Goal: Information Seeking & Learning: Learn about a topic

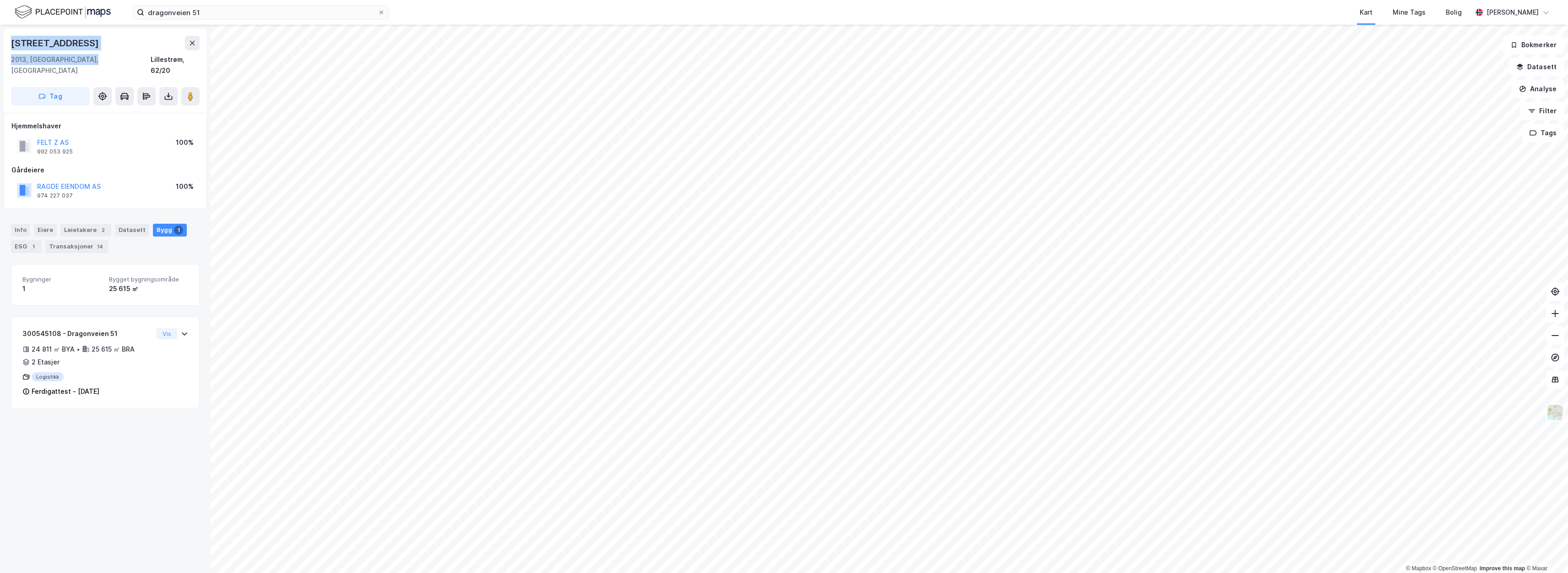
drag, startPoint x: 90, startPoint y: 59, endPoint x: 13, endPoint y: 43, distance: 78.6
click at [13, 43] on div "Dragonveien 51 2013, Skjetten, Akershus Lillestrøm, 62/20" at bounding box center [105, 56] width 189 height 40
copy div "Dragonveien 51 2013, Skjetten, Akershus"
click at [0, 0] on button "RAGDE EIENDOM AS" at bounding box center [0, 0] width 0 height 0
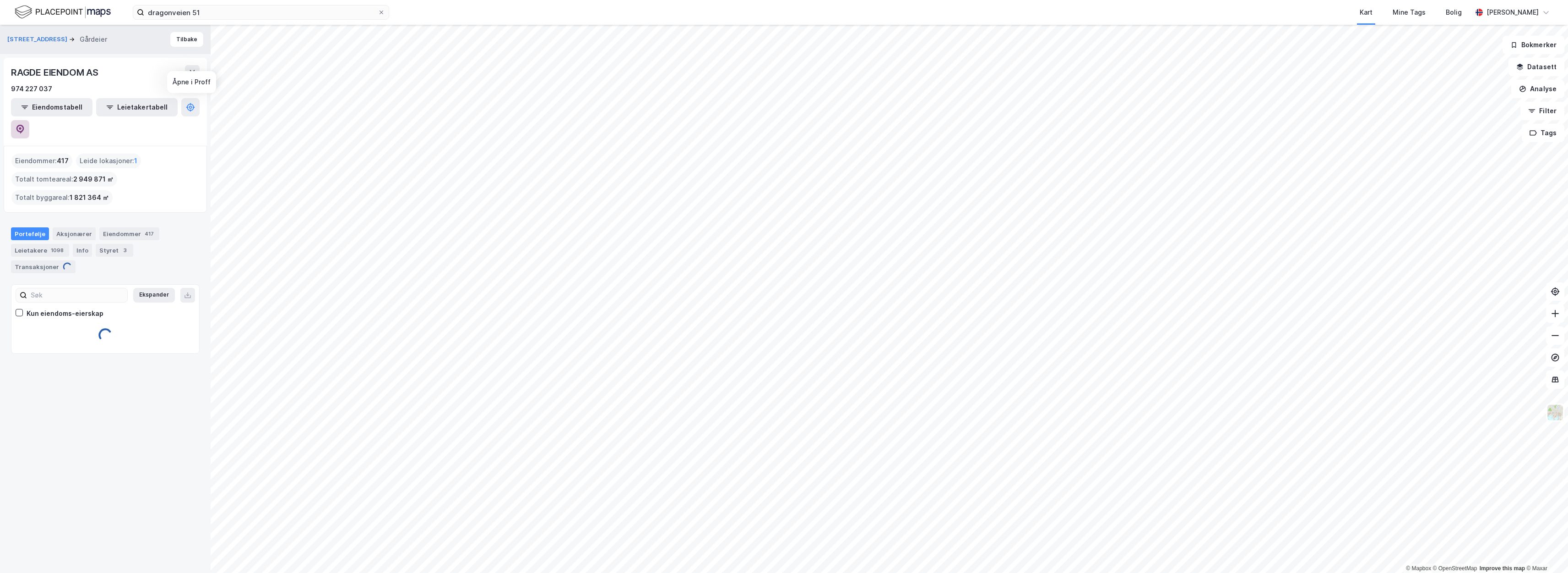
click at [25, 125] on icon at bounding box center [21, 129] width 8 height 9
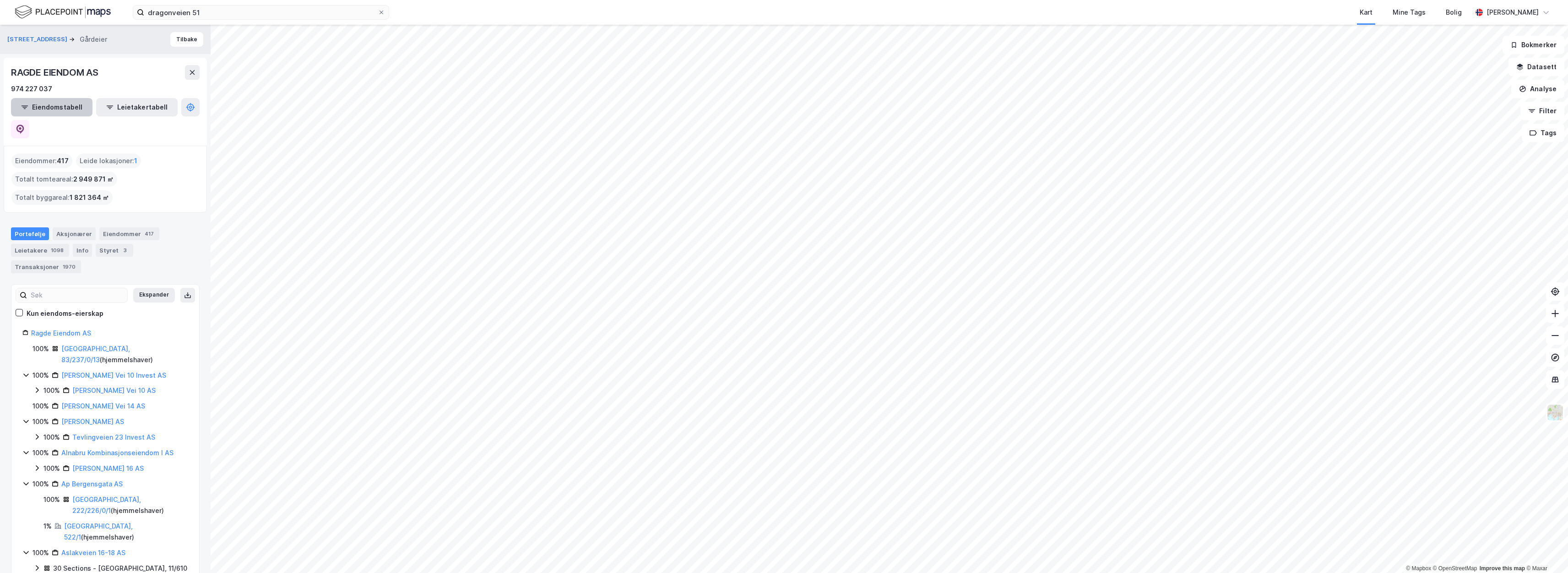
click at [70, 99] on button "Eiendomstabell" at bounding box center [52, 107] width 82 height 19
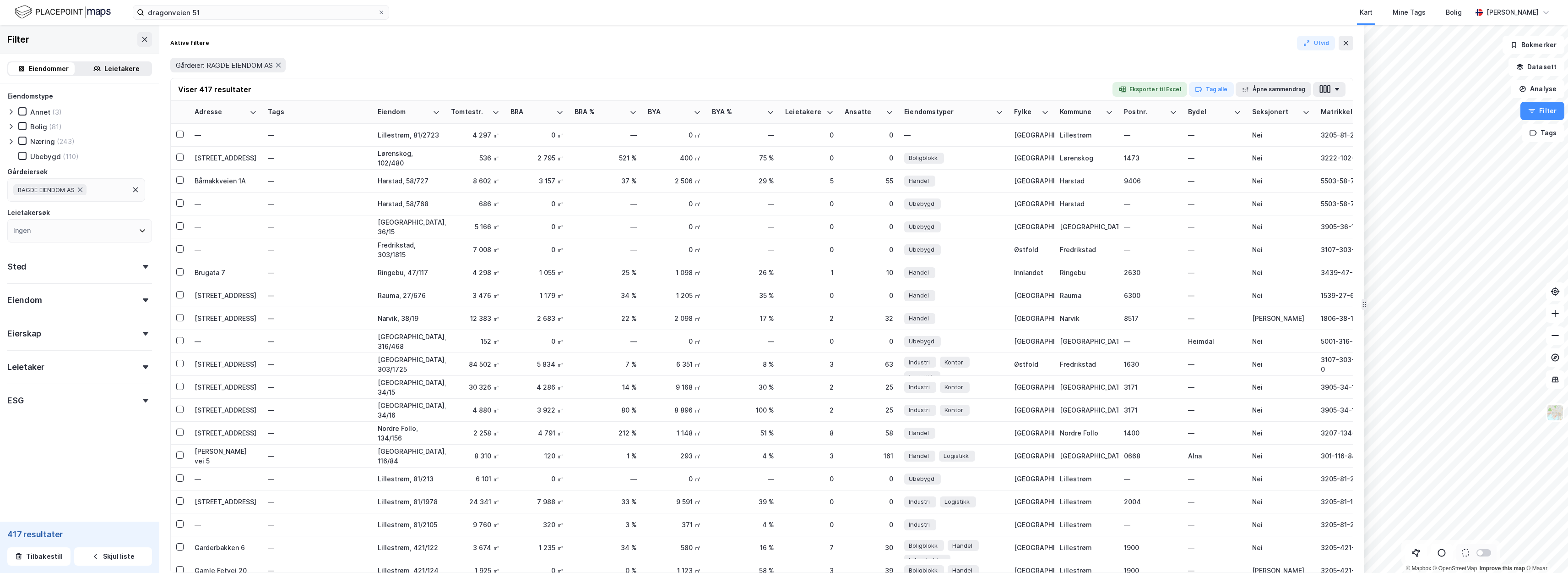
click at [52, 145] on div "Næring" at bounding box center [42, 141] width 25 height 9
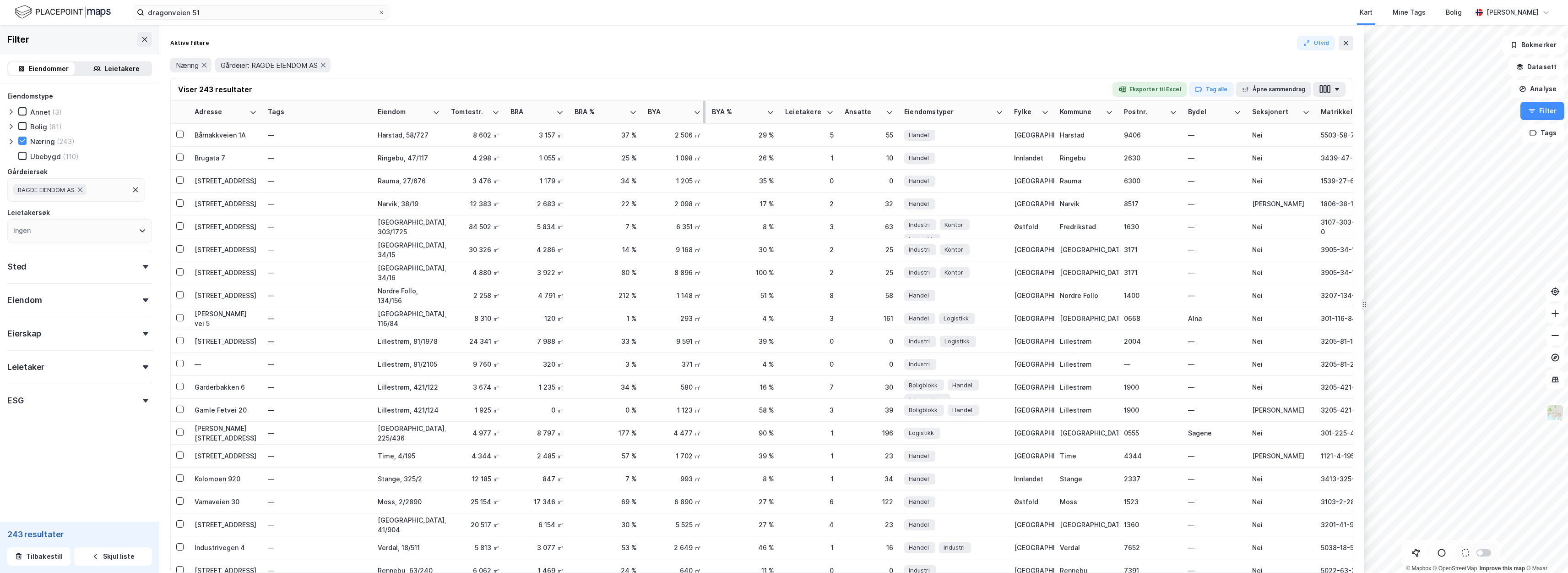
click at [692, 112] on div "BYA" at bounding box center [675, 111] width 53 height 9
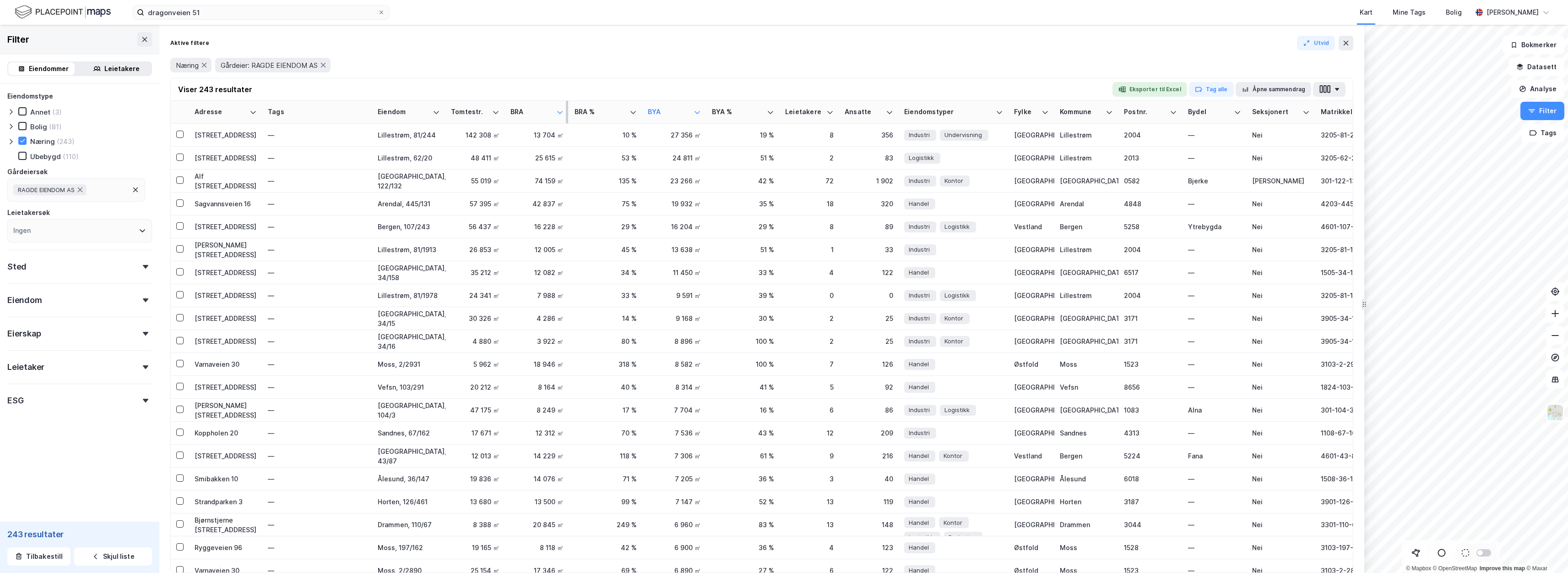
click at [558, 111] on icon at bounding box center [560, 112] width 5 height 3
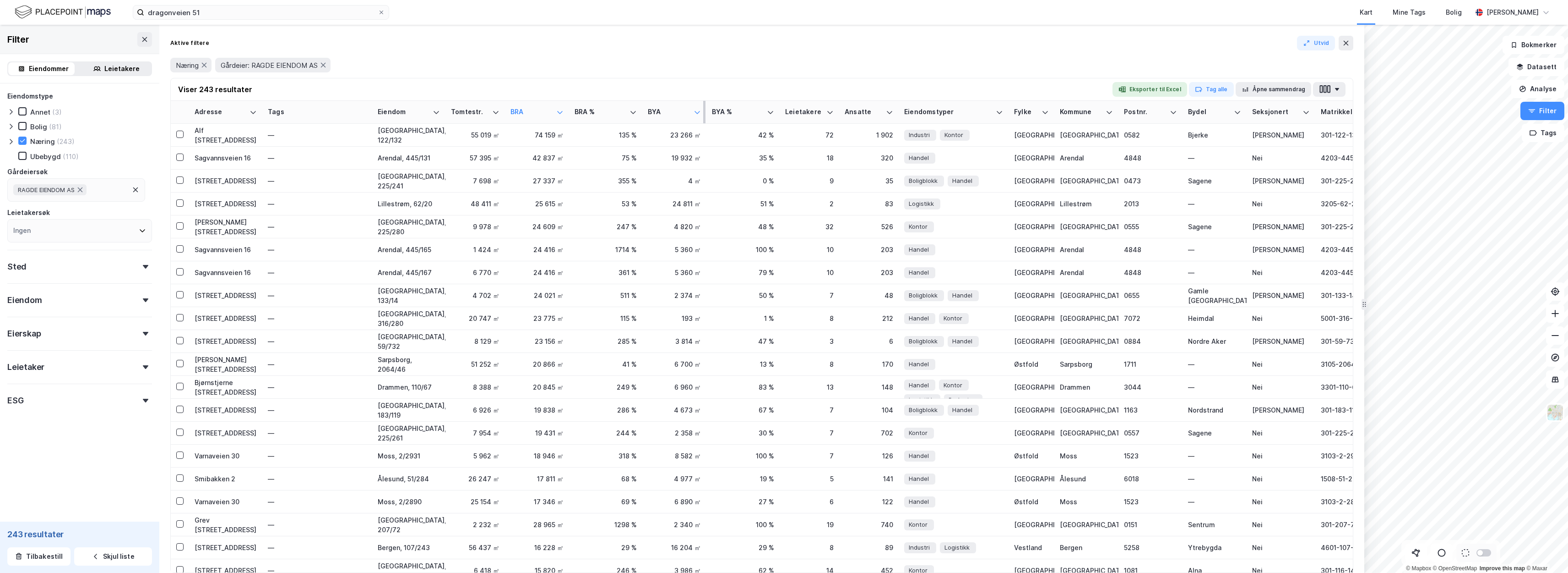
click at [700, 112] on icon at bounding box center [697, 112] width 7 height 7
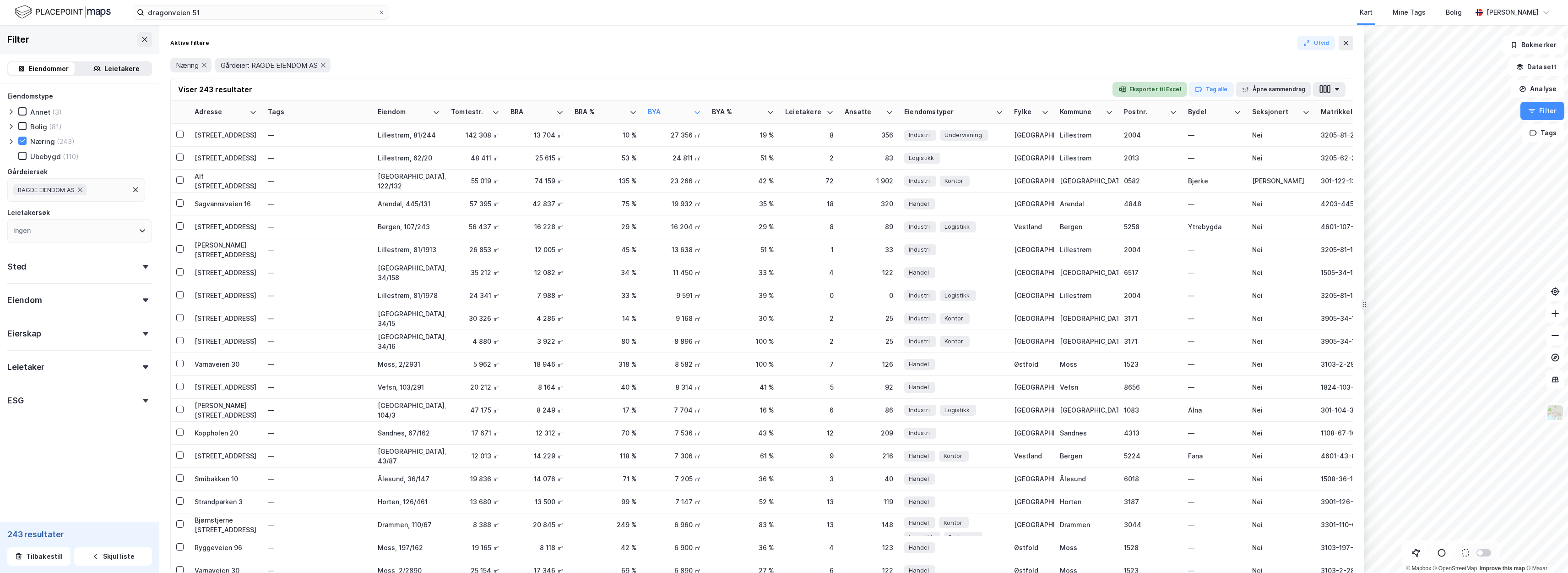
click at [1162, 91] on button "Eksporter til Excel" at bounding box center [1150, 90] width 75 height 15
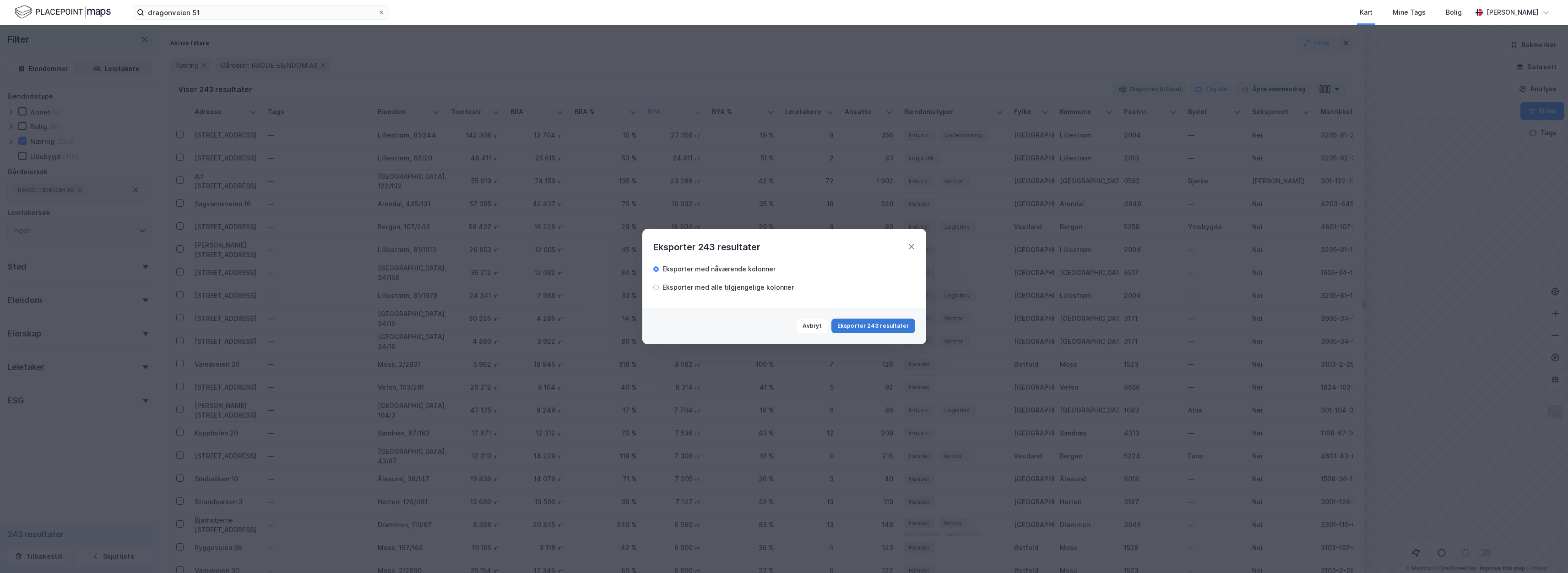
click at [887, 330] on button "Eksporter 243 resultater" at bounding box center [873, 326] width 84 height 15
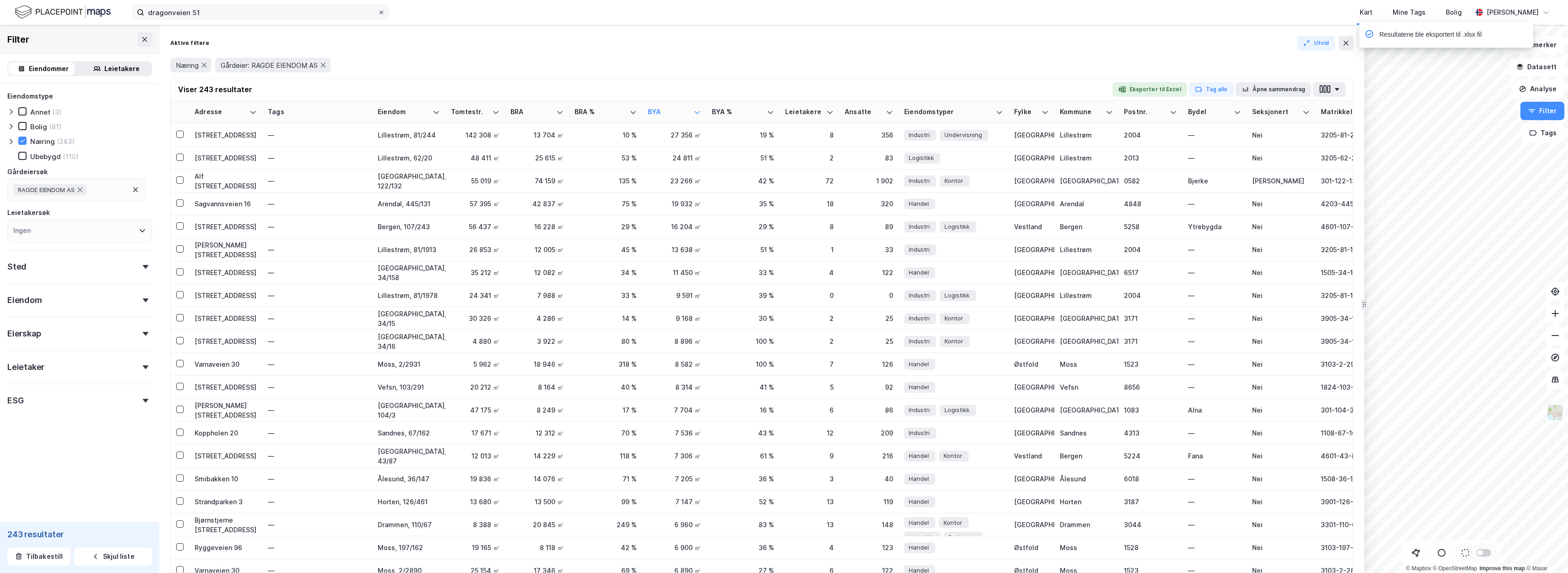
click at [384, 11] on icon at bounding box center [381, 13] width 5 height 5
click at [378, 11] on input "dragonveien 51" at bounding box center [261, 12] width 233 height 14
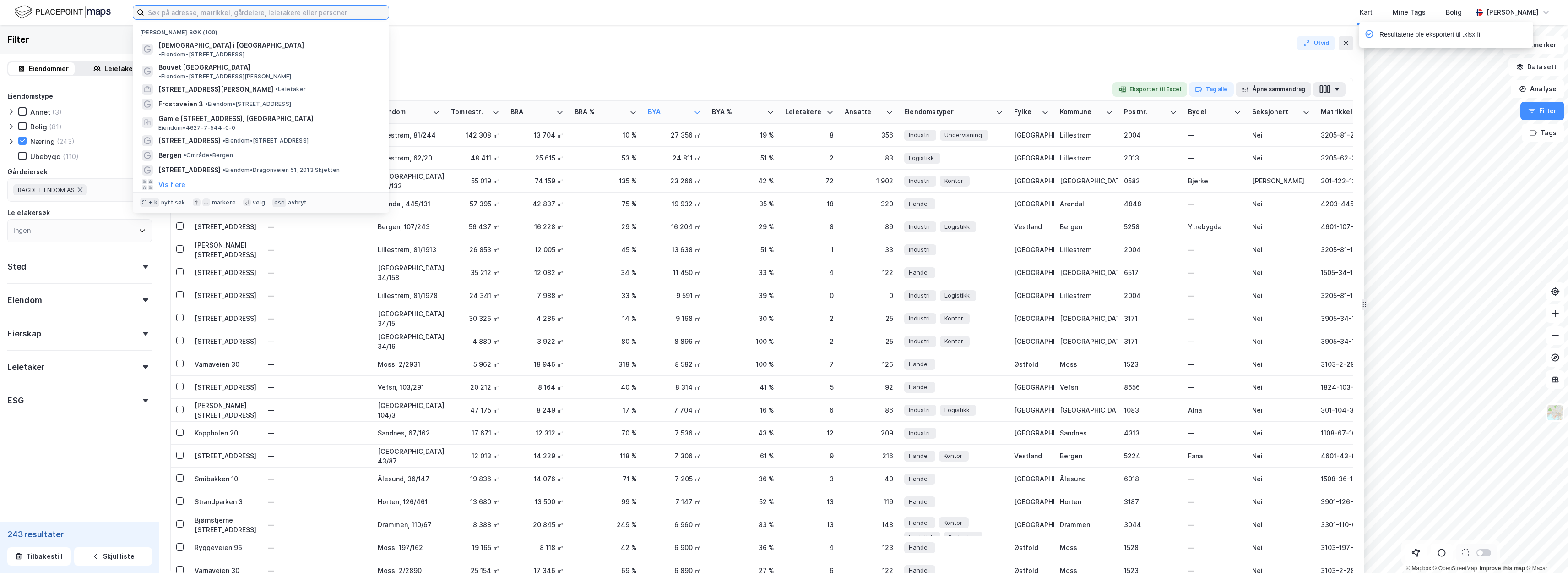
paste input "Sætreskogveien 4E"
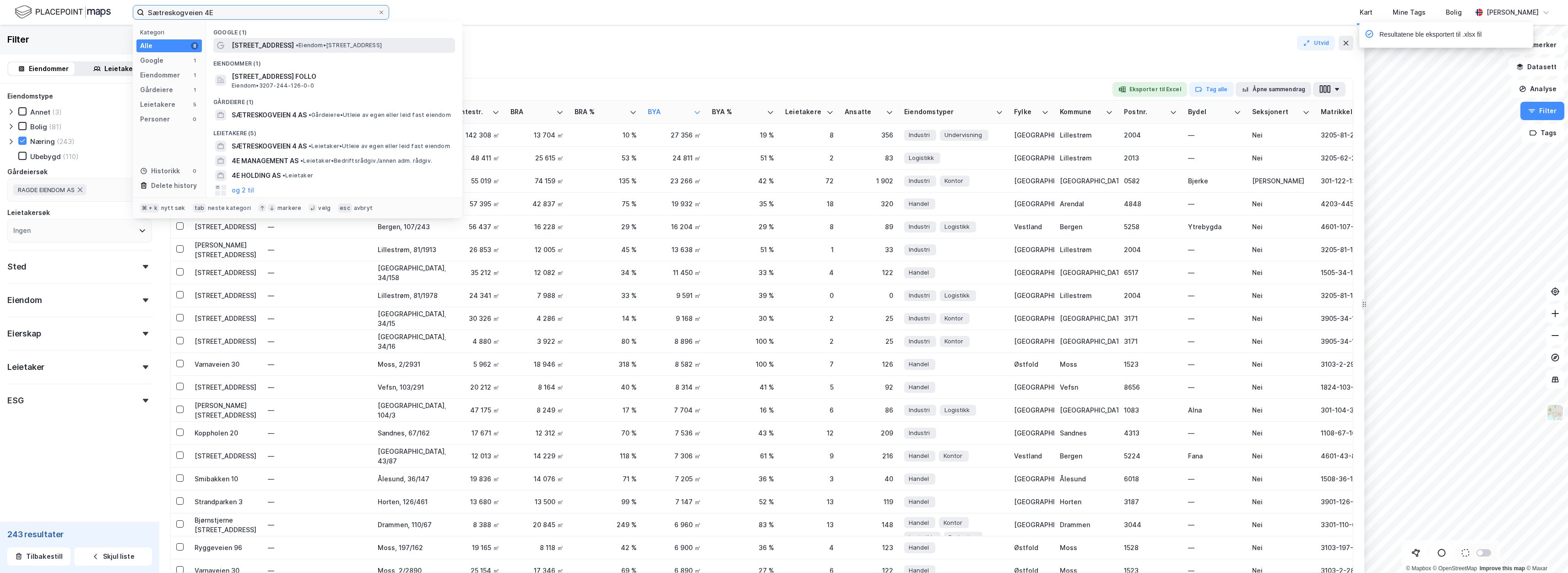
type input "Sætreskogveien 4E"
click at [316, 49] on div "Sætreskogveien 4 • Eiendom • Sætreskogveien 4, 1415 Sætreskogen" at bounding box center [343, 45] width 221 height 11
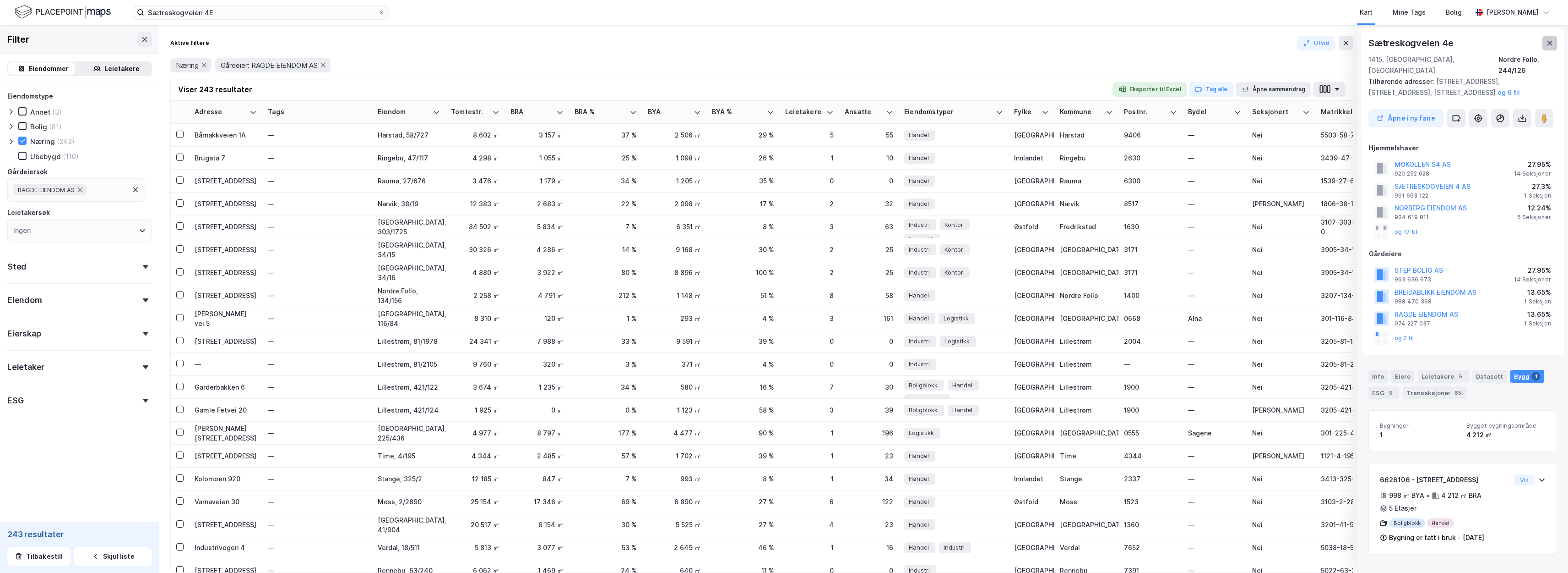
click at [1552, 45] on icon at bounding box center [1550, 42] width 5 height 5
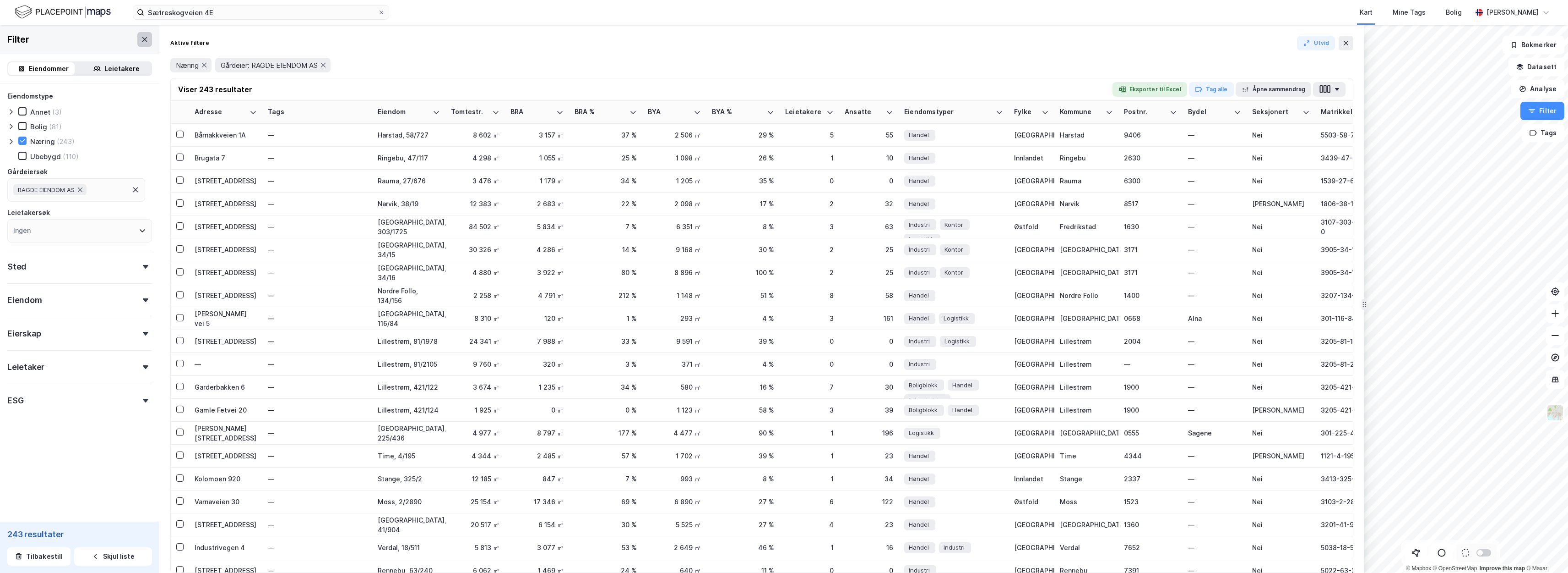
click at [141, 37] on button at bounding box center [144, 39] width 15 height 15
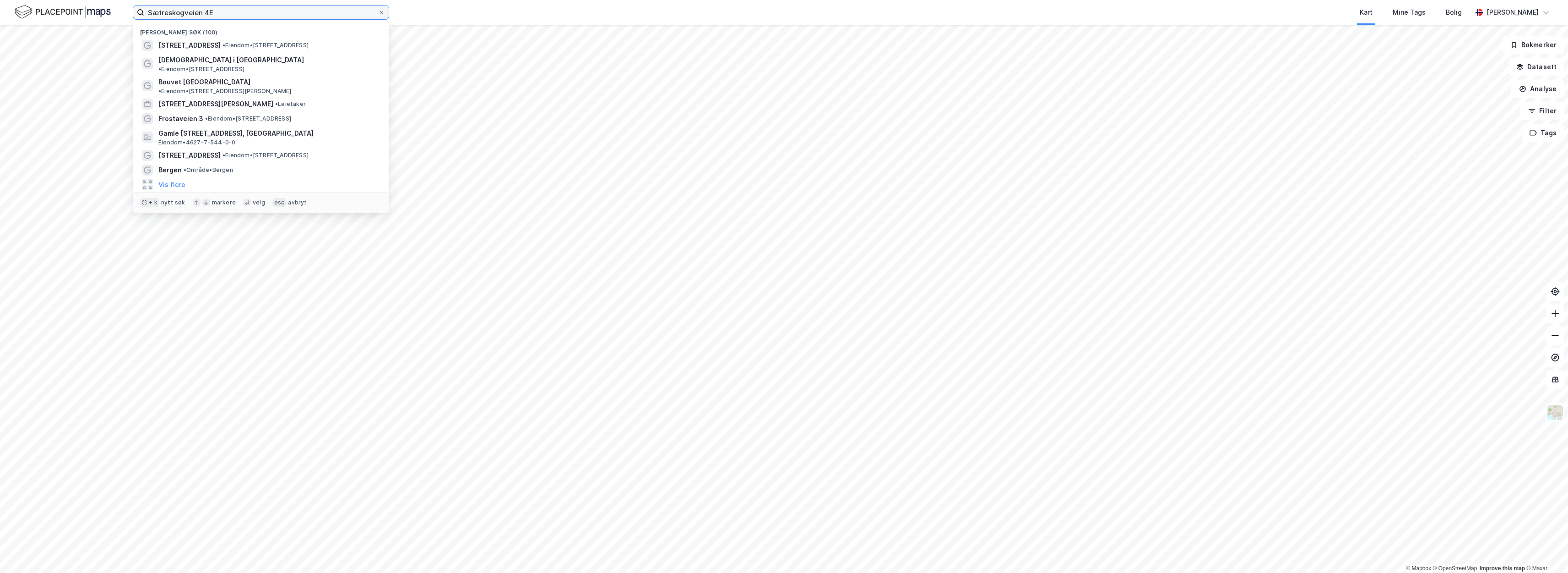
click at [245, 14] on input "Sætreskogveien 4E" at bounding box center [261, 12] width 233 height 14
click at [242, 44] on span "• Eiendom • Sætreskogveien 4, 1415 Sætreskogen" at bounding box center [266, 45] width 86 height 7
